Goal: Transaction & Acquisition: Purchase product/service

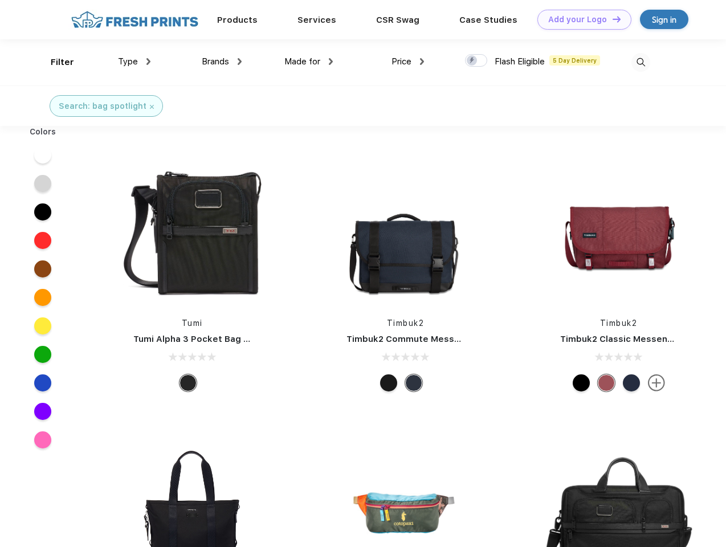
click at [580, 19] on link "Add your Logo Design Tool" at bounding box center [584, 20] width 94 height 20
click at [0, 0] on div "Design Tool" at bounding box center [0, 0] width 0 height 0
click at [611, 19] on link "Add your Logo Design Tool" at bounding box center [584, 20] width 94 height 20
click at [55, 62] on div "Filter" at bounding box center [62, 62] width 23 height 13
click at [134, 62] on span "Type" at bounding box center [128, 61] width 20 height 10
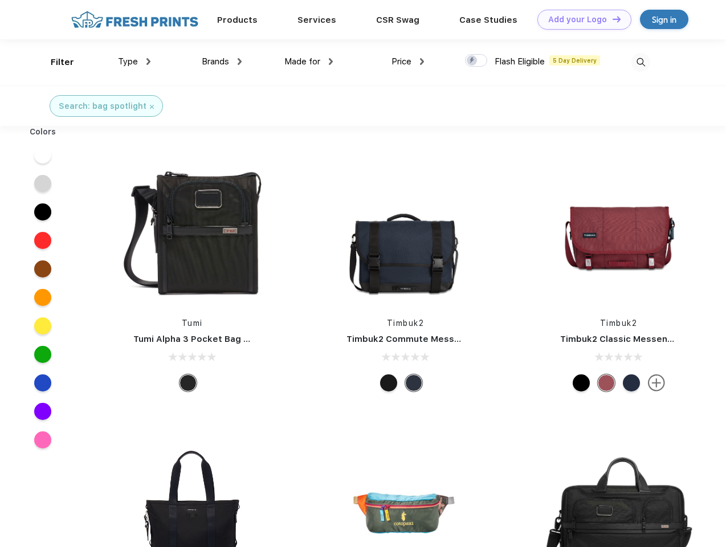
click at [222, 62] on span "Brands" at bounding box center [215, 61] width 27 height 10
click at [309, 62] on span "Made for" at bounding box center [302, 61] width 36 height 10
click at [408, 62] on span "Price" at bounding box center [402, 61] width 20 height 10
click at [476, 61] on div at bounding box center [476, 60] width 22 height 13
click at [472, 61] on input "checkbox" at bounding box center [468, 57] width 7 height 7
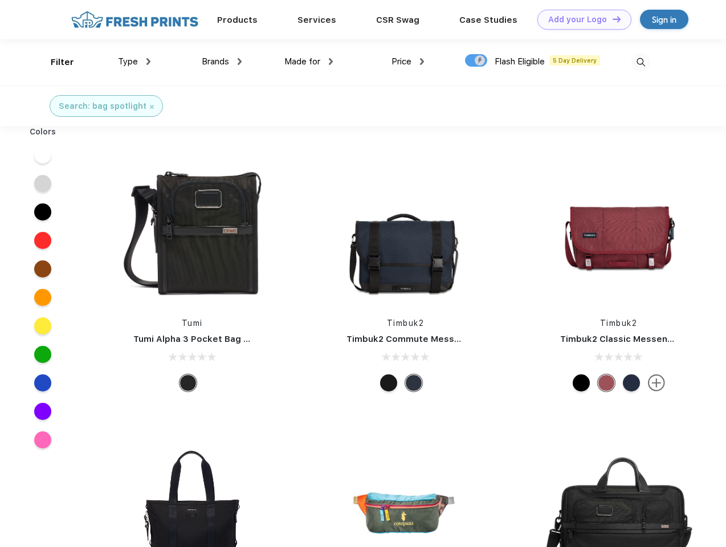
click at [641, 62] on img at bounding box center [640, 62] width 19 height 19
